Goal: Task Accomplishment & Management: Use online tool/utility

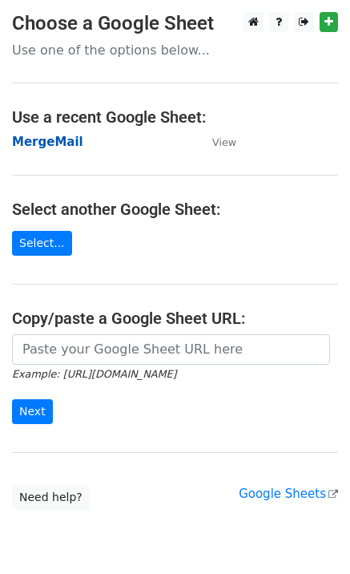
click at [39, 145] on strong "MergeMail" at bounding box center [47, 142] width 71 height 14
click at [30, 147] on strong "MergeMail" at bounding box center [47, 142] width 71 height 14
click at [60, 136] on strong "MergeMail" at bounding box center [47, 142] width 71 height 14
click at [44, 148] on strong "MergeMail" at bounding box center [47, 142] width 71 height 14
click at [45, 142] on strong "MergeMail" at bounding box center [47, 142] width 71 height 14
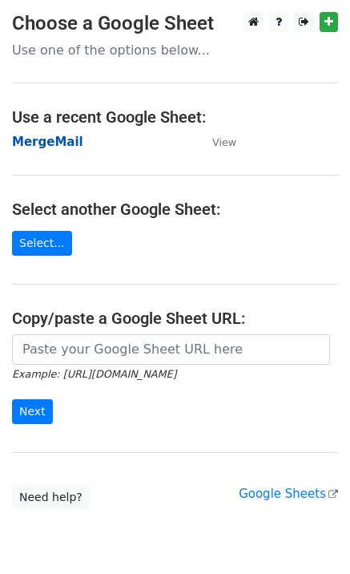
click at [53, 147] on strong "MergeMail" at bounding box center [47, 142] width 71 height 14
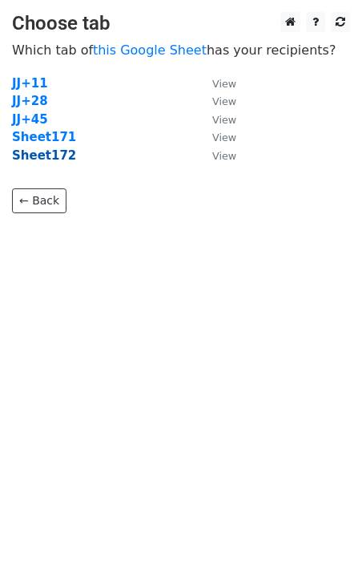
click at [54, 158] on strong "Sheet172" at bounding box center [44, 155] width 64 height 14
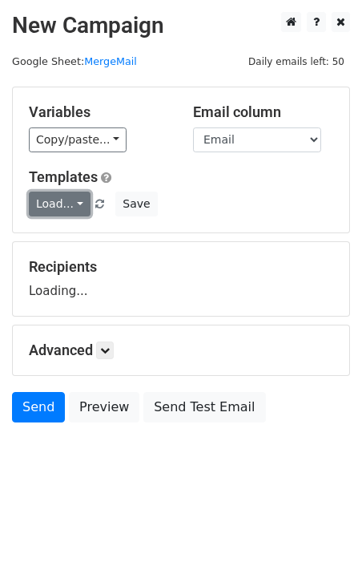
click at [68, 205] on link "Load..." at bounding box center [60, 204] width 62 height 25
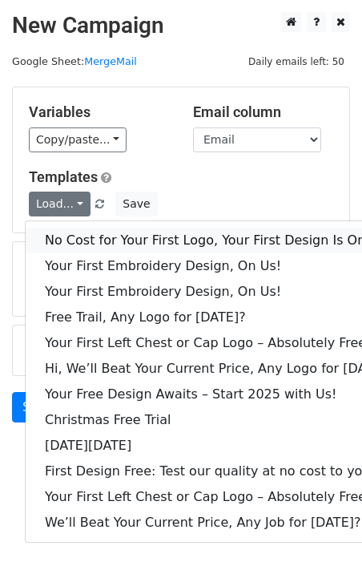
click at [94, 238] on link "No Cost for Your First Logo, Your First Design Is On Us!" at bounding box center [219, 241] width 387 height 26
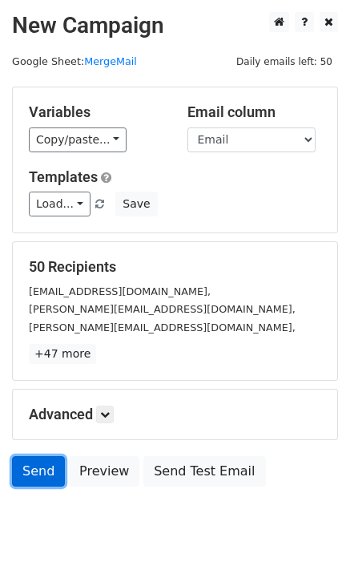
click at [26, 470] on link "Send" at bounding box center [38, 471] width 53 height 30
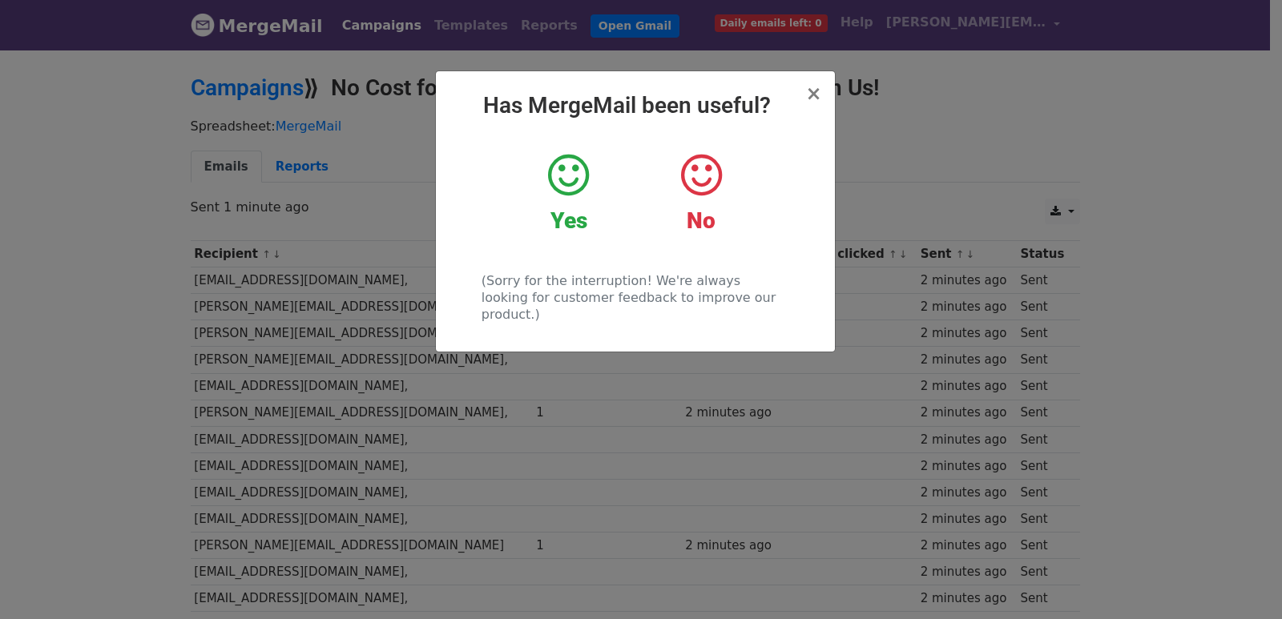
click at [284, 312] on div "× Has MergeMail been useful? Yes No (Sorry for the interruption! We're always l…" at bounding box center [641, 333] width 1282 height 571
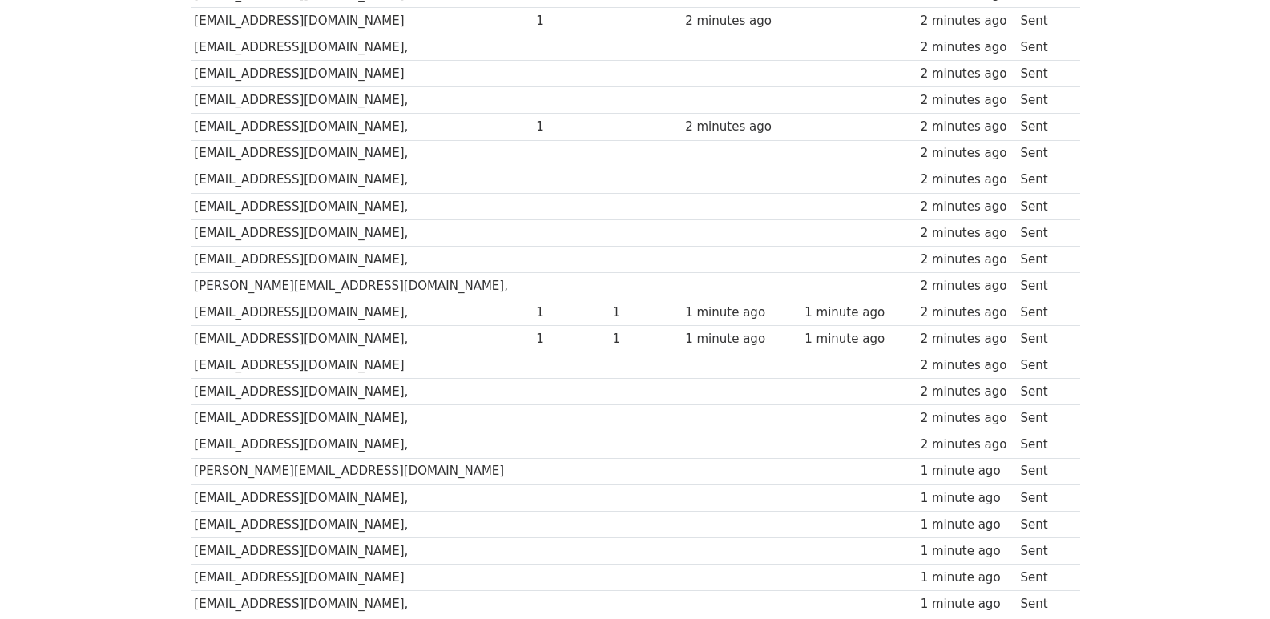
scroll to position [1115, 0]
